Goal: Task Accomplishment & Management: Manage account settings

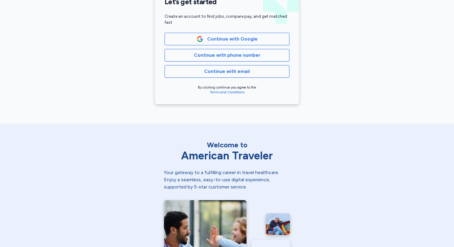
scroll to position [138, 0]
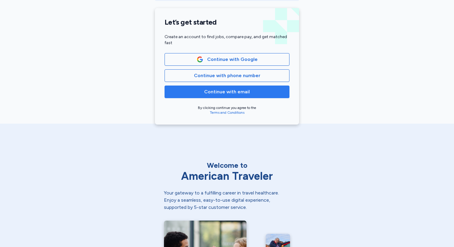
click at [240, 92] on span "Continue with email" at bounding box center [227, 91] width 46 height 7
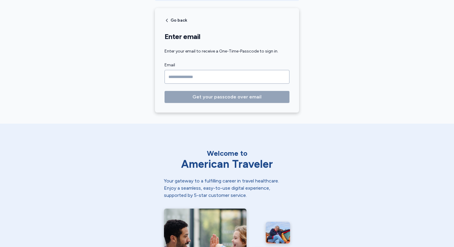
click at [230, 79] on input "Email" at bounding box center [227, 77] width 125 height 14
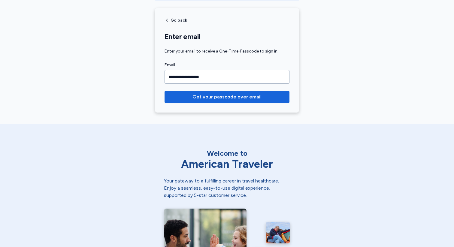
type input "**********"
click at [165, 91] on button "Get your passcode over email" at bounding box center [227, 97] width 125 height 12
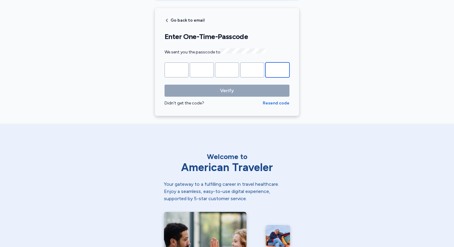
paste input "*"
type input "*"
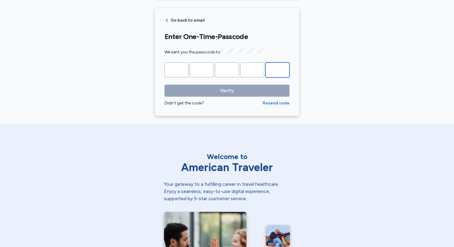
type input "*"
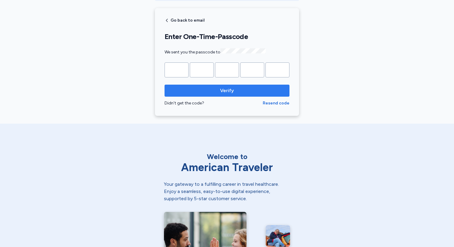
click at [225, 91] on span "Verify" at bounding box center [227, 90] width 14 height 7
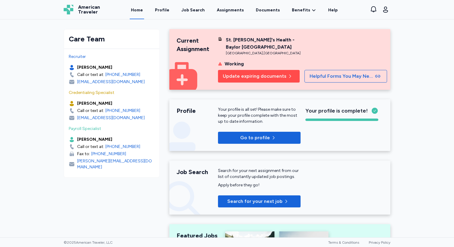
click at [265, 80] on button "Update expiring documents" at bounding box center [259, 76] width 82 height 13
click at [268, 10] on link "Documents" at bounding box center [268, 10] width 26 height 19
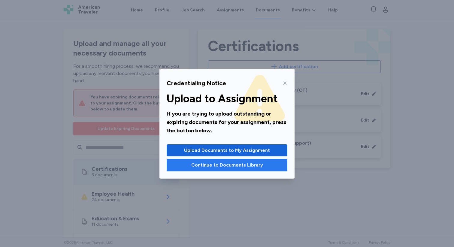
click at [231, 163] on span "Continue to Documents Library" at bounding box center [227, 165] width 72 height 7
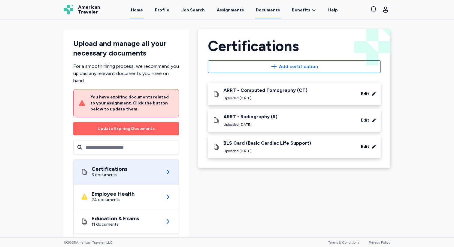
click at [142, 13] on link "Home" at bounding box center [137, 10] width 14 height 19
